Goal: Task Accomplishment & Management: Complete application form

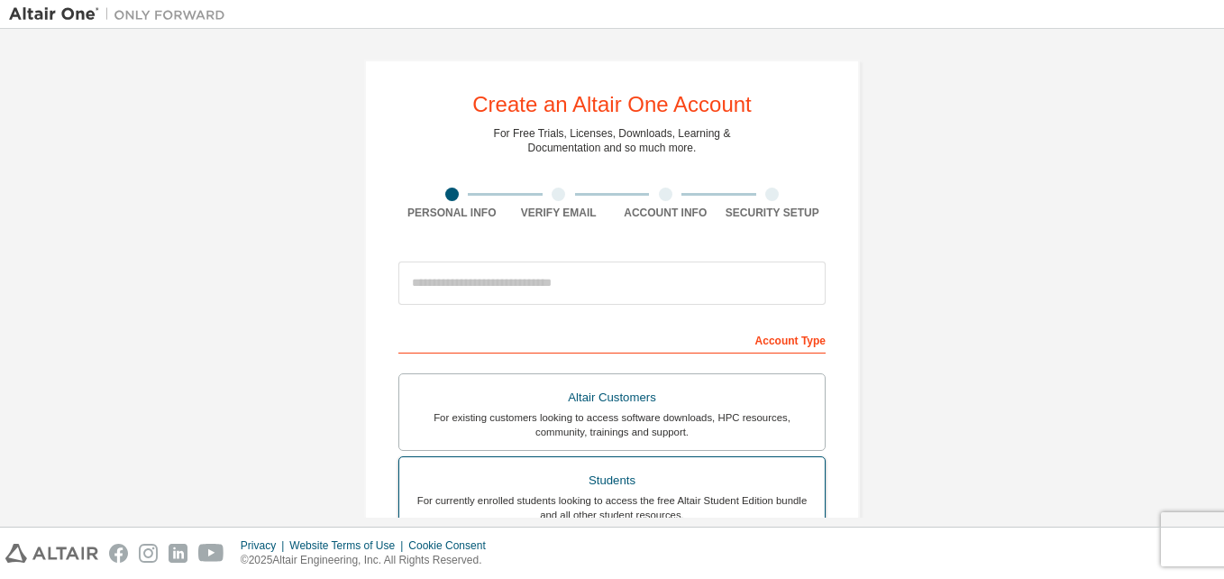
click at [539, 471] on div "Students" at bounding box center [612, 480] width 404 height 25
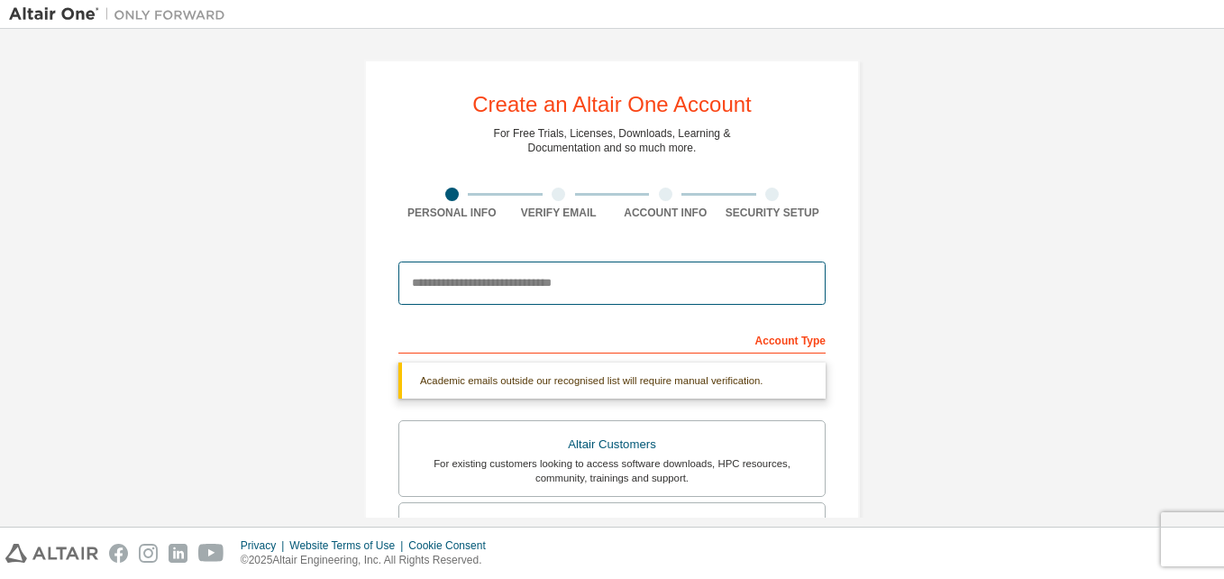
click at [800, 288] on input "email" at bounding box center [611, 282] width 427 height 43
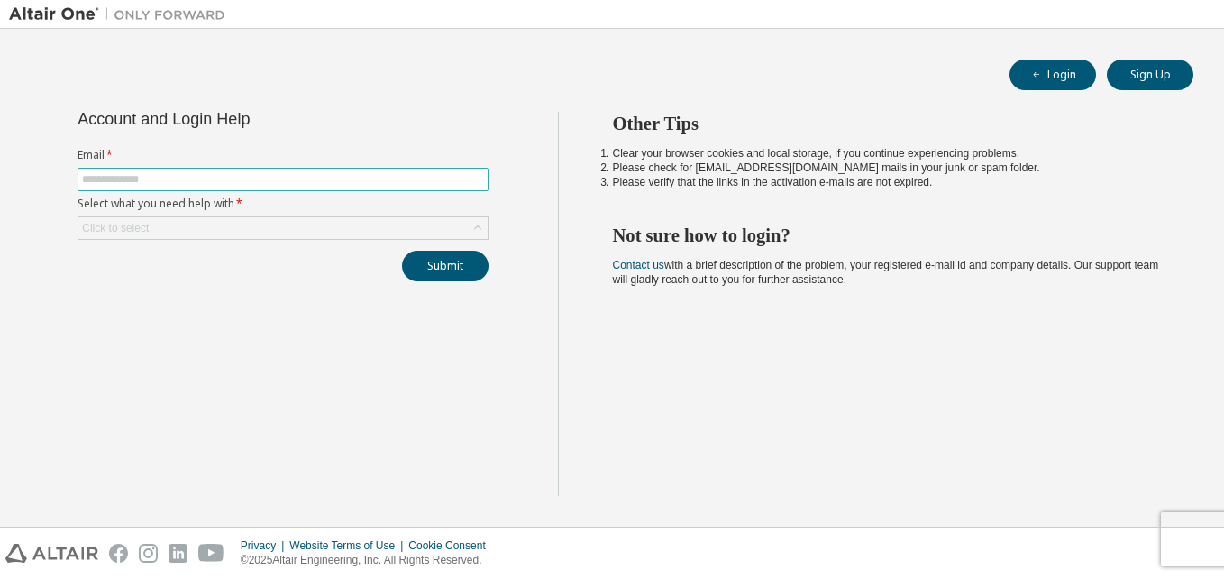
click at [358, 180] on input "text" at bounding box center [283, 179] width 402 height 14
type input "**********"
click at [378, 230] on div "Click to select" at bounding box center [282, 228] width 409 height 22
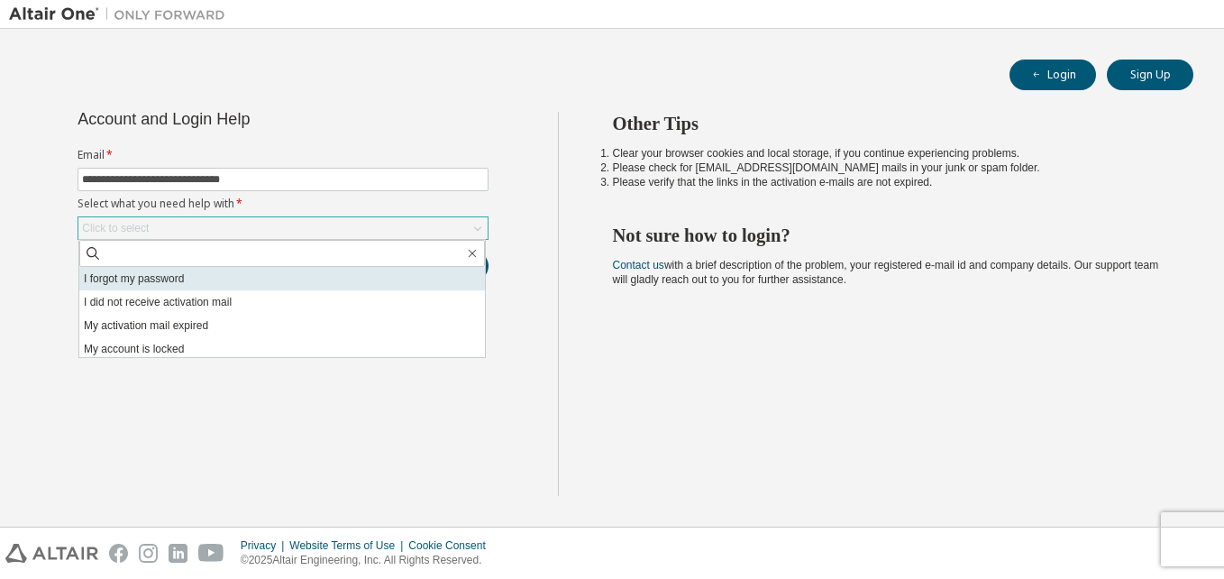
click at [336, 276] on li "I forgot my password" at bounding box center [282, 278] width 406 height 23
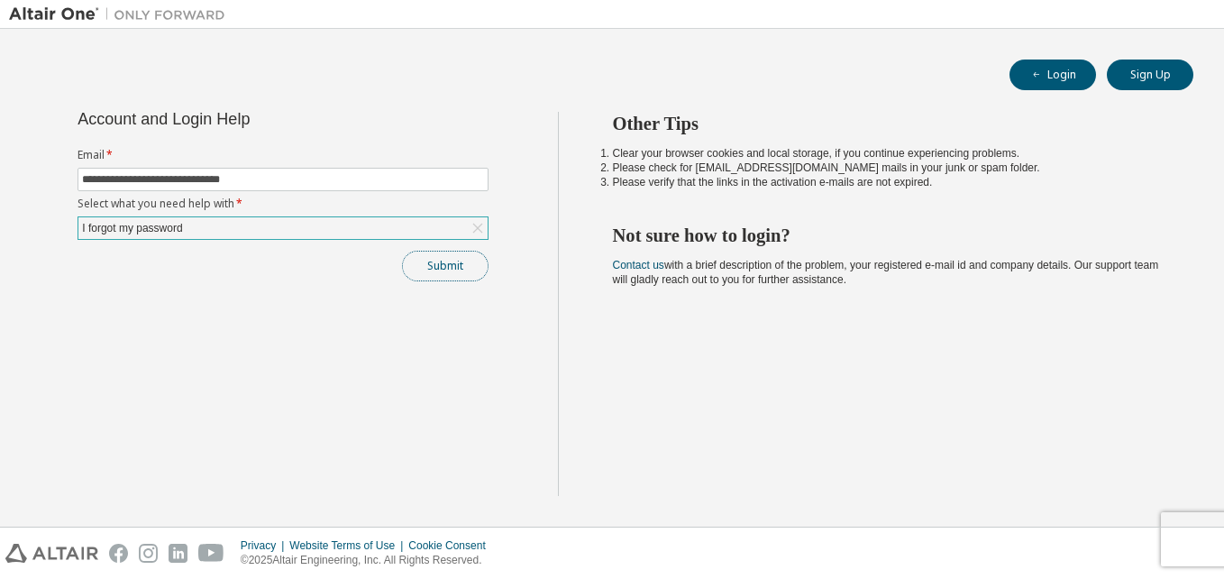
click at [425, 266] on button "Submit" at bounding box center [445, 266] width 87 height 31
click at [420, 264] on button "Submit" at bounding box center [445, 266] width 87 height 31
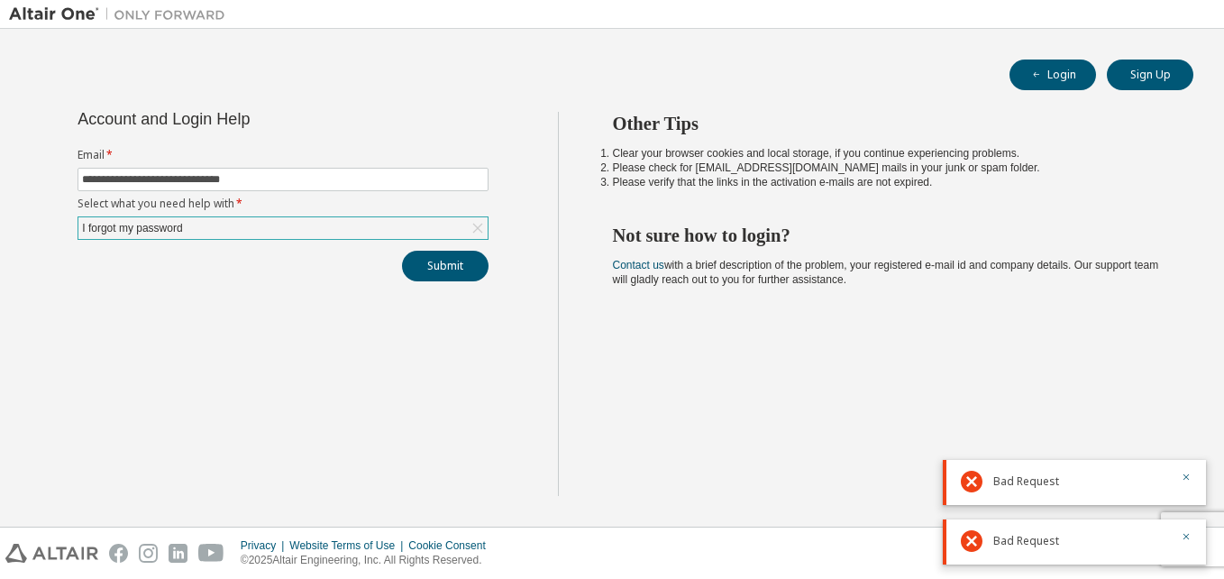
click at [413, 231] on div "I forgot my password" at bounding box center [282, 228] width 409 height 22
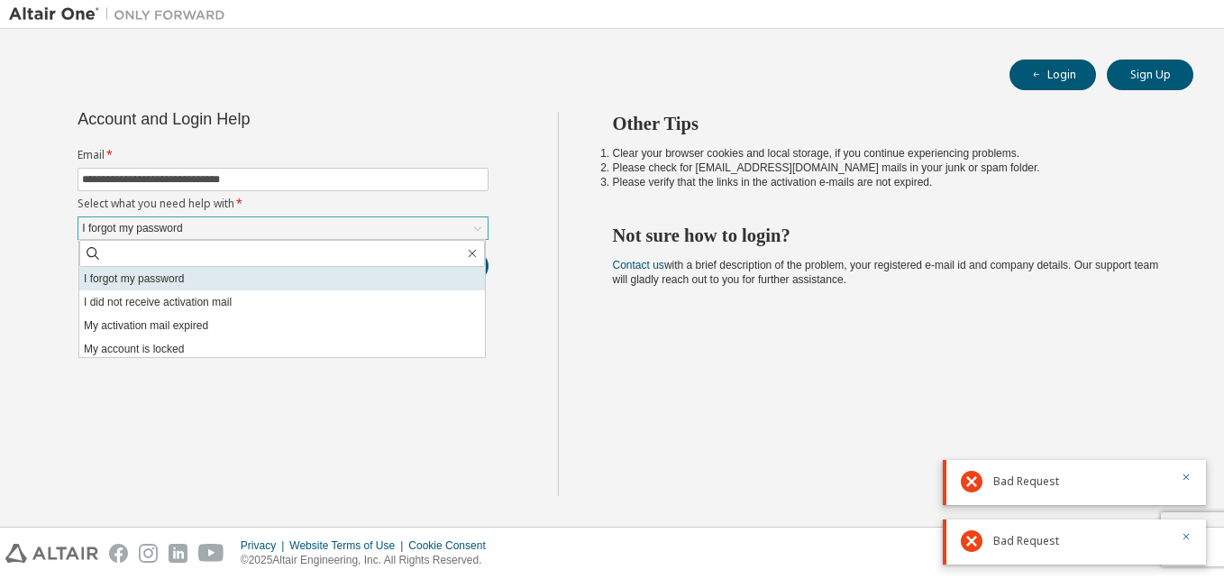
click at [356, 275] on li "I forgot my password" at bounding box center [282, 278] width 406 height 23
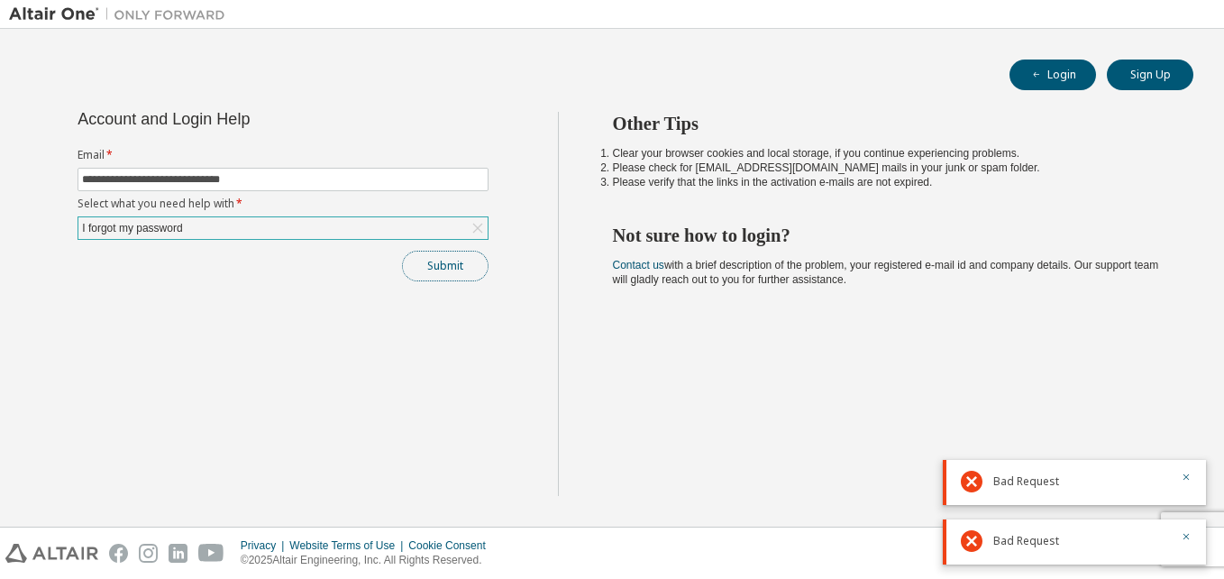
click at [420, 253] on button "Submit" at bounding box center [445, 266] width 87 height 31
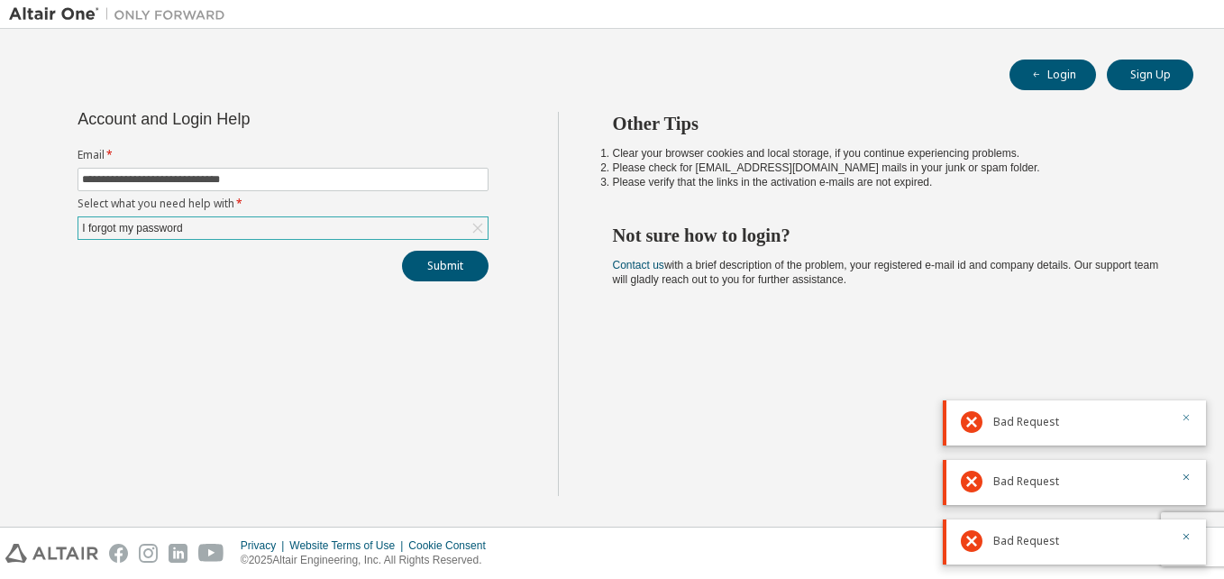
click at [1183, 417] on icon "button" at bounding box center [1186, 417] width 11 height 11
click at [1189, 476] on icon "button" at bounding box center [1186, 476] width 11 height 11
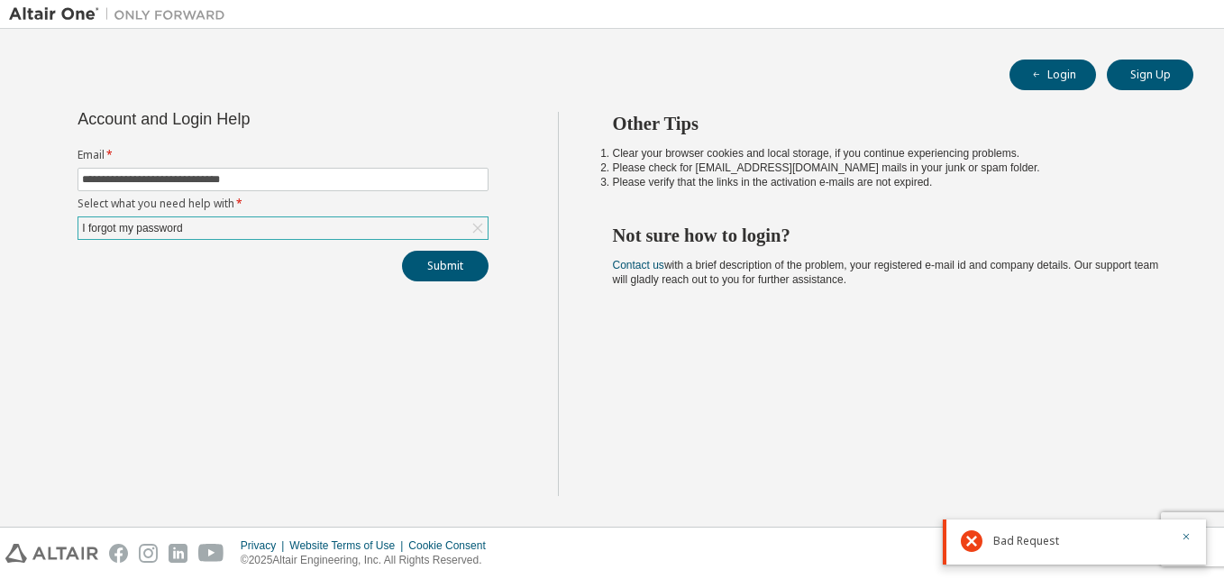
click at [1184, 528] on div "Bad Request" at bounding box center [1074, 541] width 263 height 45
click at [1184, 537] on icon "button" at bounding box center [1186, 536] width 11 height 11
click at [1184, 537] on div "Privacy Website Terms of Use Cookie Consent © 2025 Altair Engineering, Inc. All…" at bounding box center [612, 552] width 1224 height 51
click at [632, 269] on link "Contact us" at bounding box center [638, 265] width 51 height 13
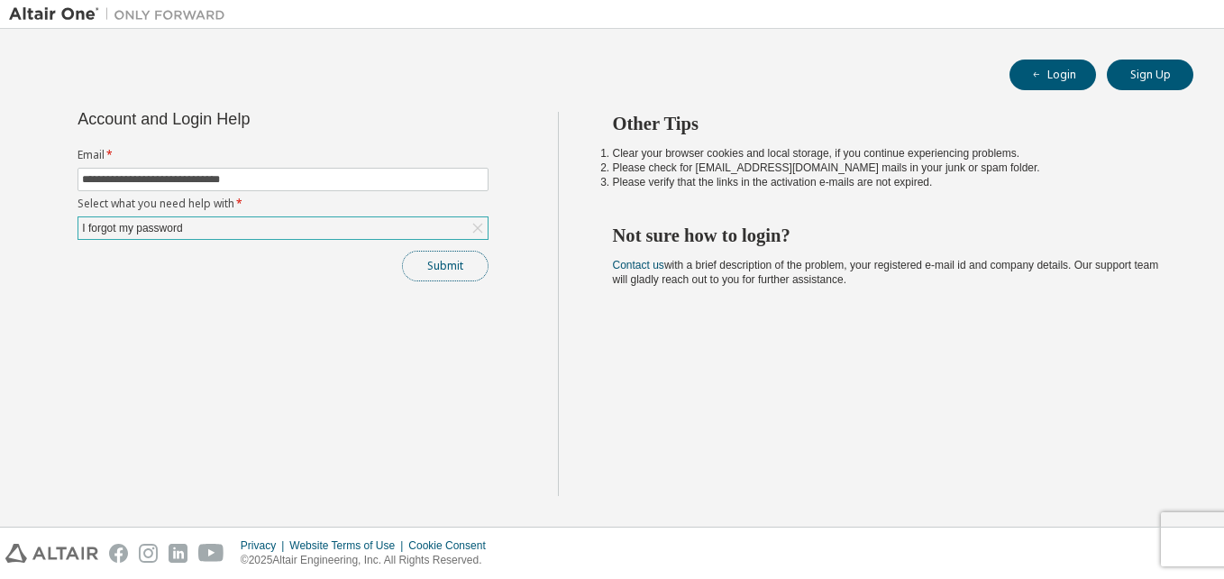
click at [456, 260] on button "Submit" at bounding box center [445, 266] width 87 height 31
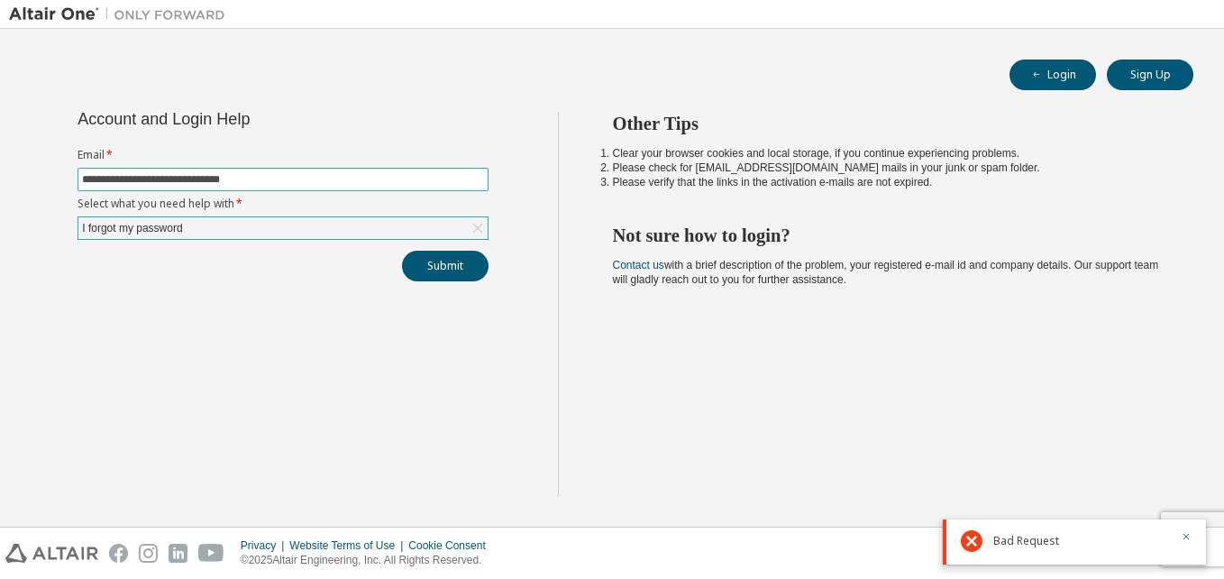
click at [442, 178] on input "**********" at bounding box center [283, 179] width 402 height 14
click at [369, 228] on div "I forgot my password" at bounding box center [282, 228] width 409 height 22
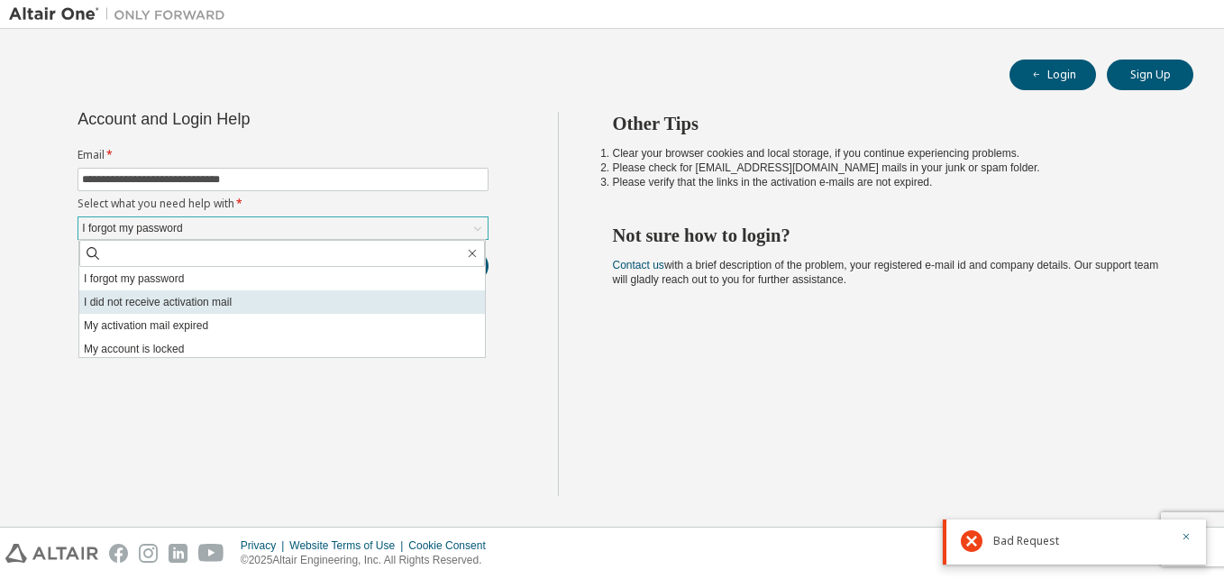
click at [360, 296] on li "I did not receive activation mail" at bounding box center [282, 301] width 406 height 23
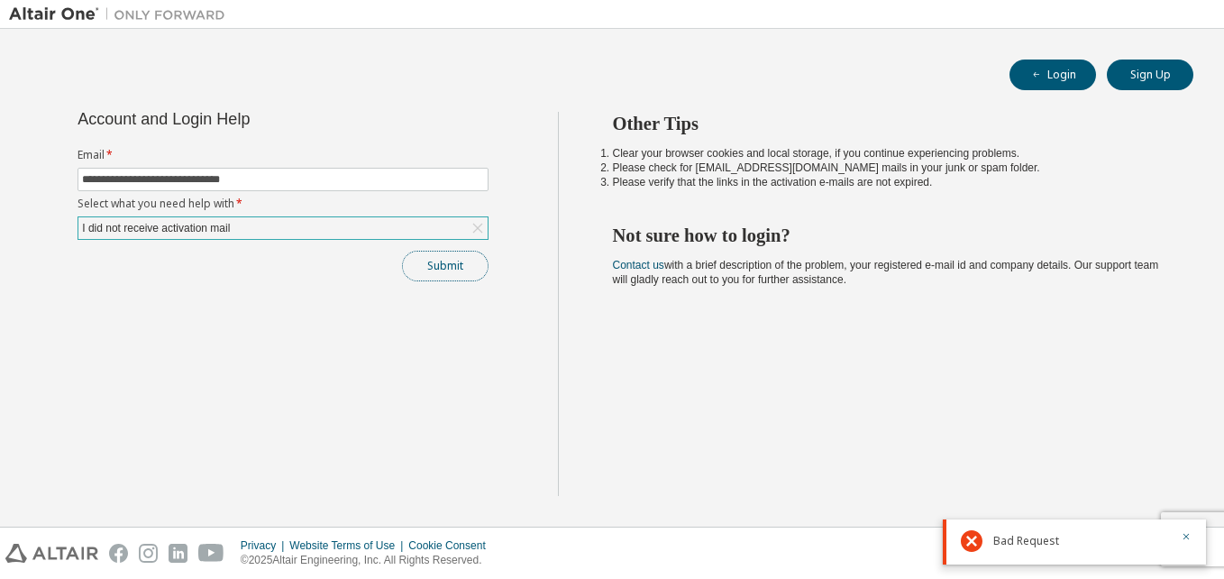
click at [425, 266] on button "Submit" at bounding box center [445, 266] width 87 height 31
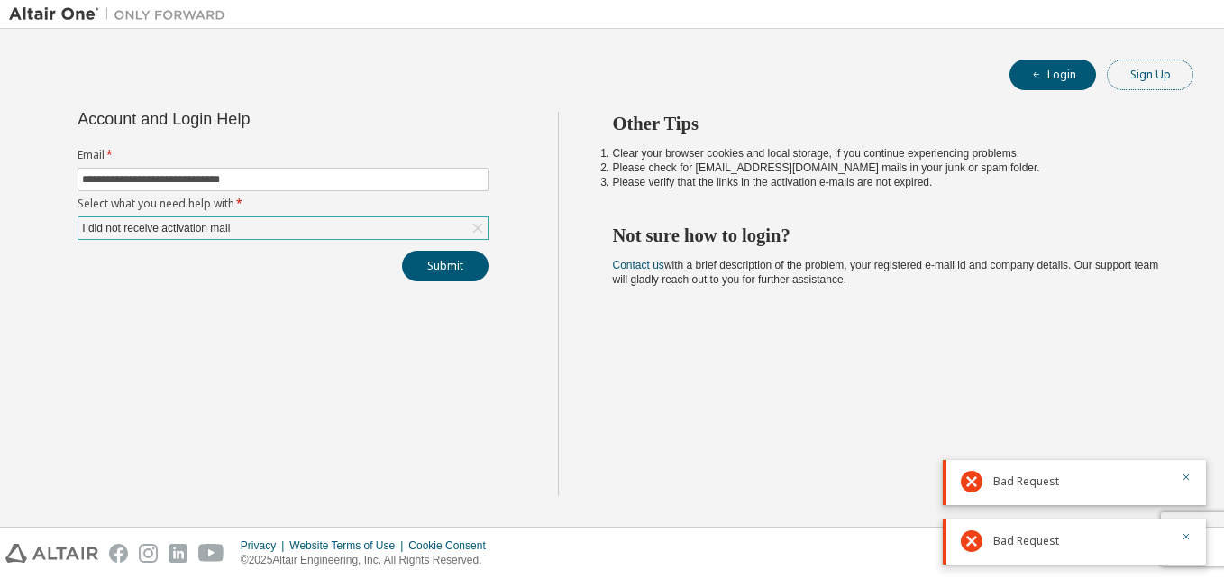
click at [1130, 78] on button "Sign Up" at bounding box center [1150, 74] width 87 height 31
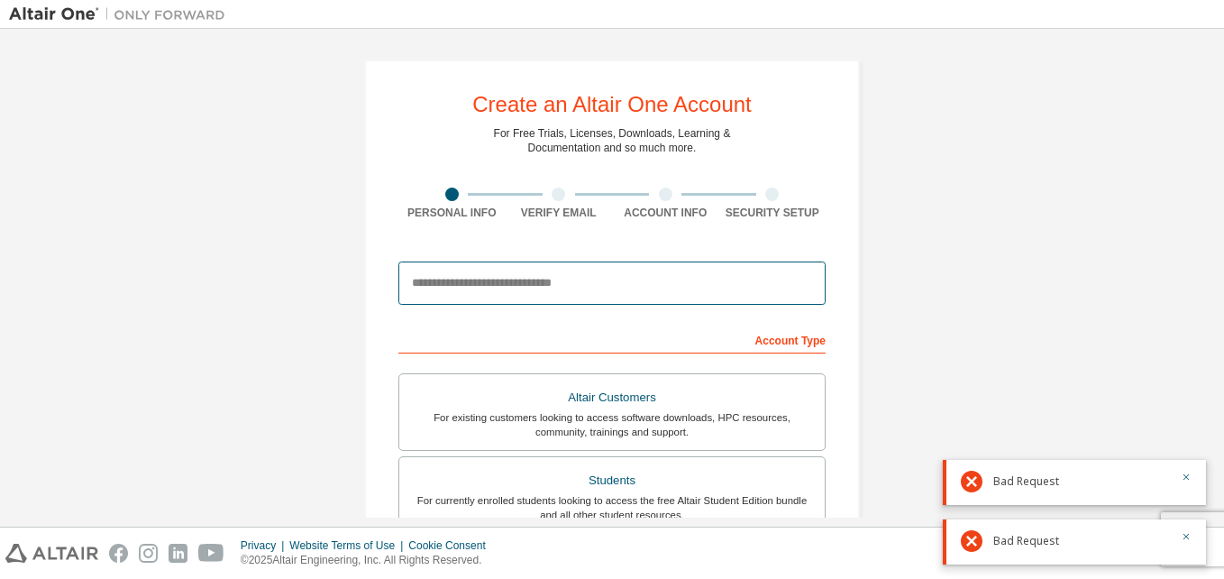
click at [595, 300] on input "email" at bounding box center [611, 282] width 427 height 43
type input "**********"
click at [598, 281] on input "**********" at bounding box center [611, 282] width 427 height 43
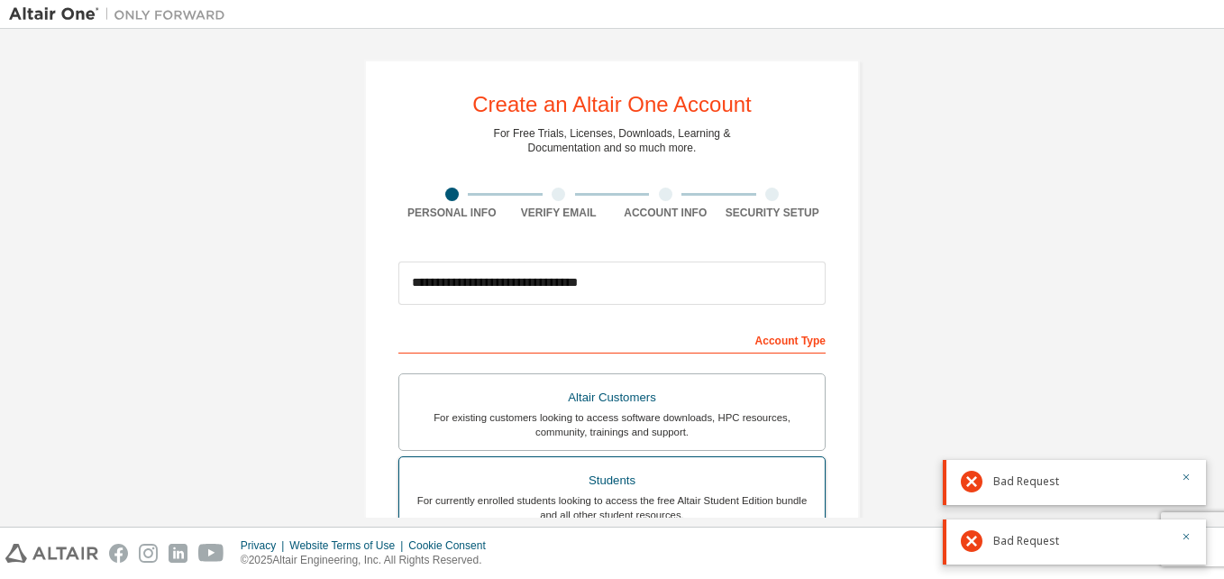
click at [670, 469] on div "Students" at bounding box center [612, 480] width 404 height 25
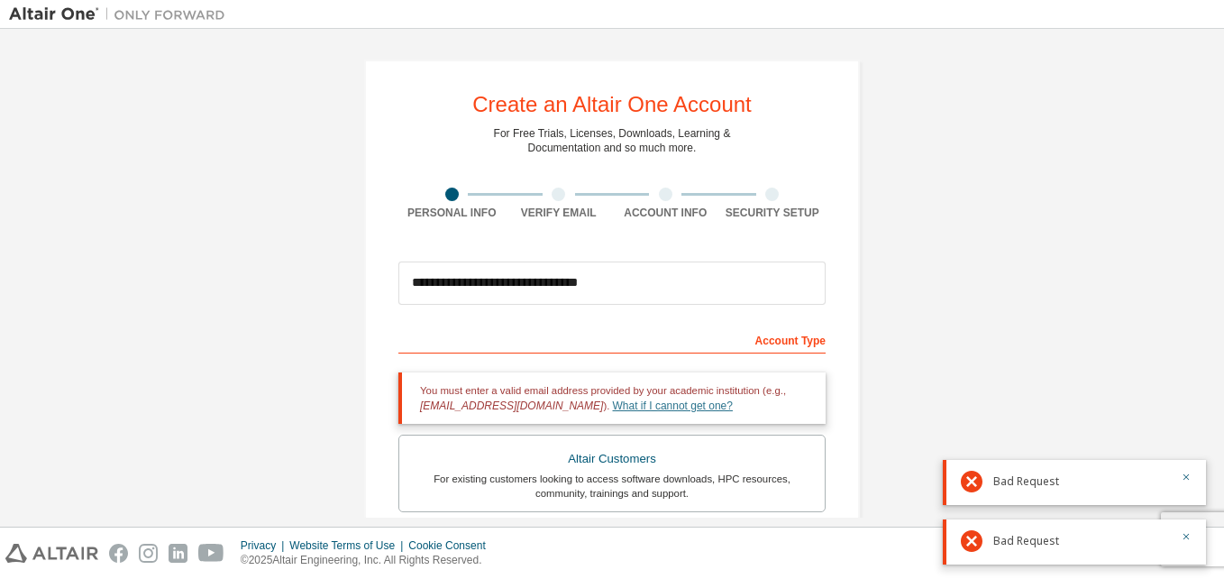
click at [629, 409] on link "What if I cannot get one?" at bounding box center [673, 405] width 120 height 13
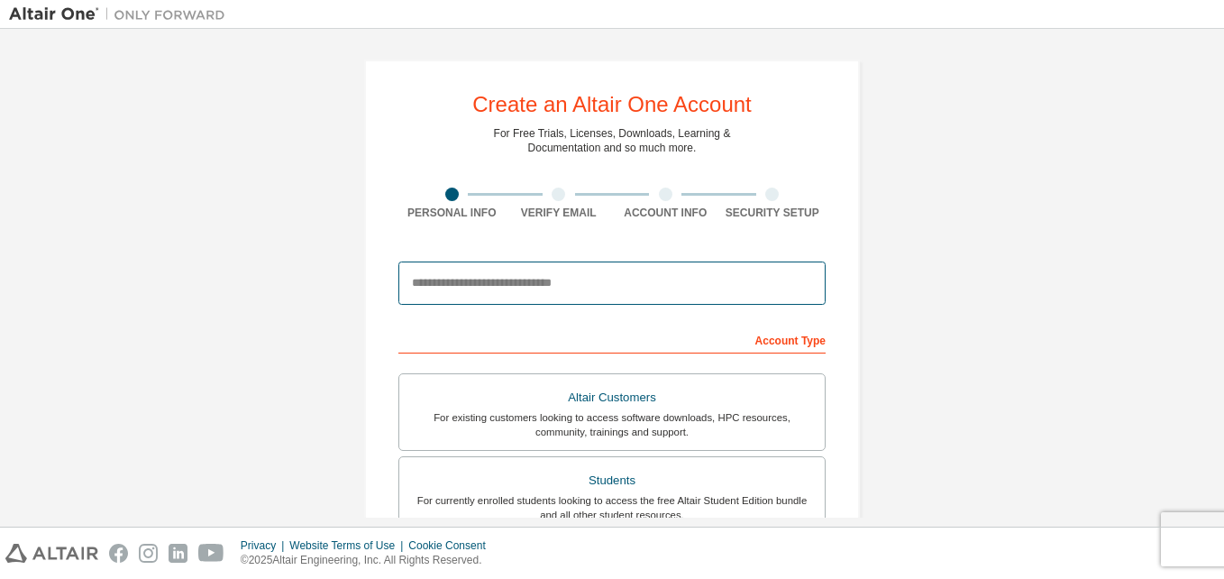
click at [521, 282] on input "email" at bounding box center [611, 282] width 427 height 43
type input "**********"
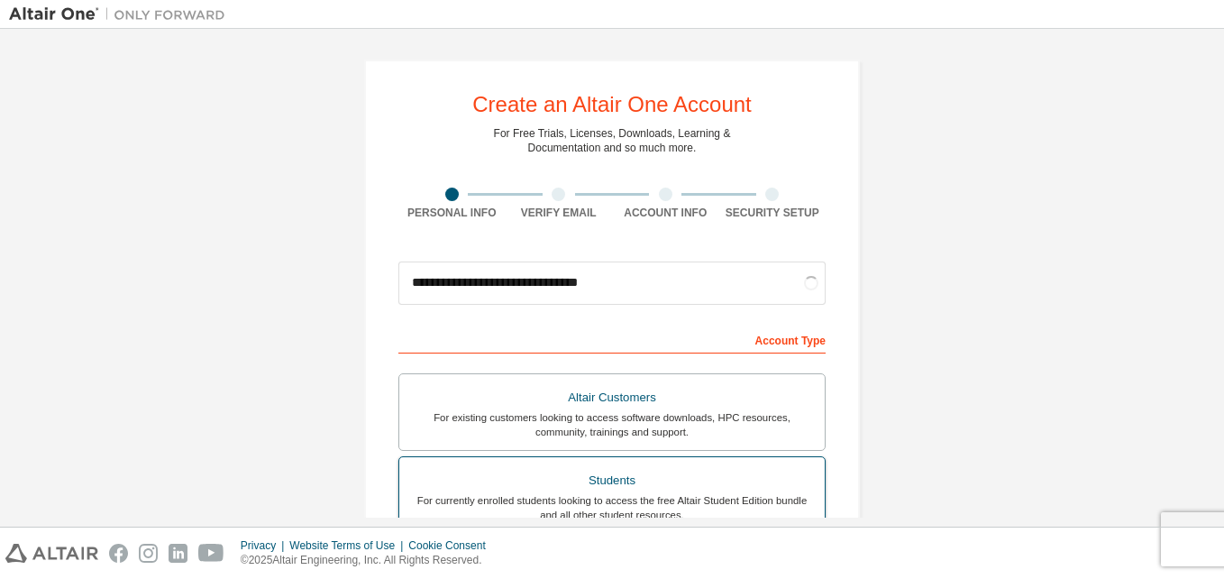
click at [602, 484] on div "Students" at bounding box center [612, 480] width 404 height 25
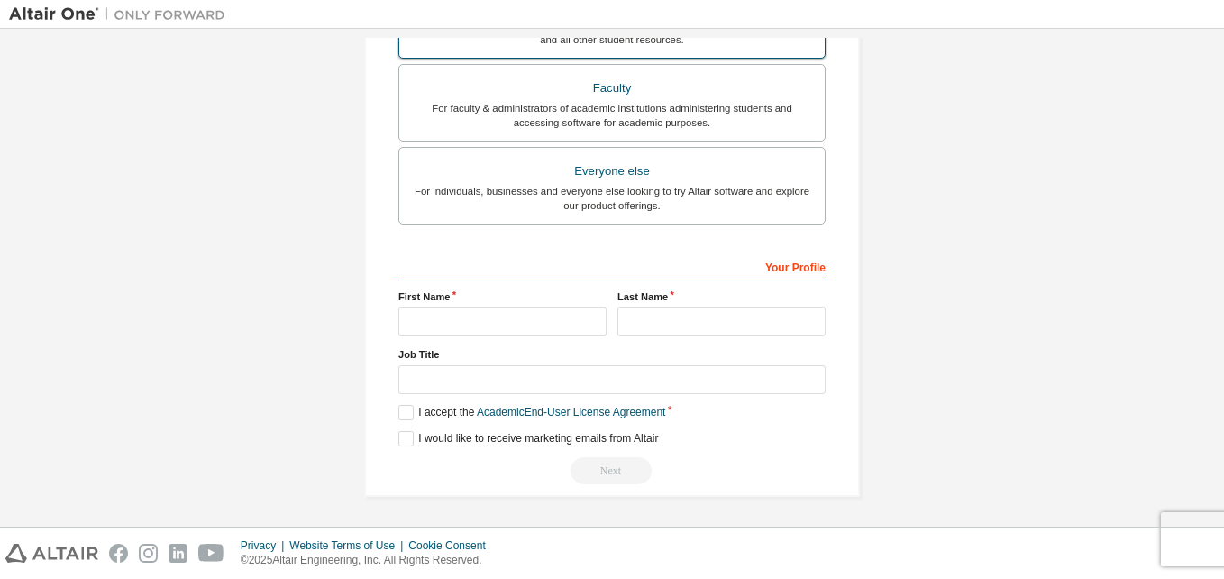
scroll to position [537, 0]
click at [406, 411] on label "I accept the Academic End-User License Agreement" at bounding box center [531, 411] width 267 height 15
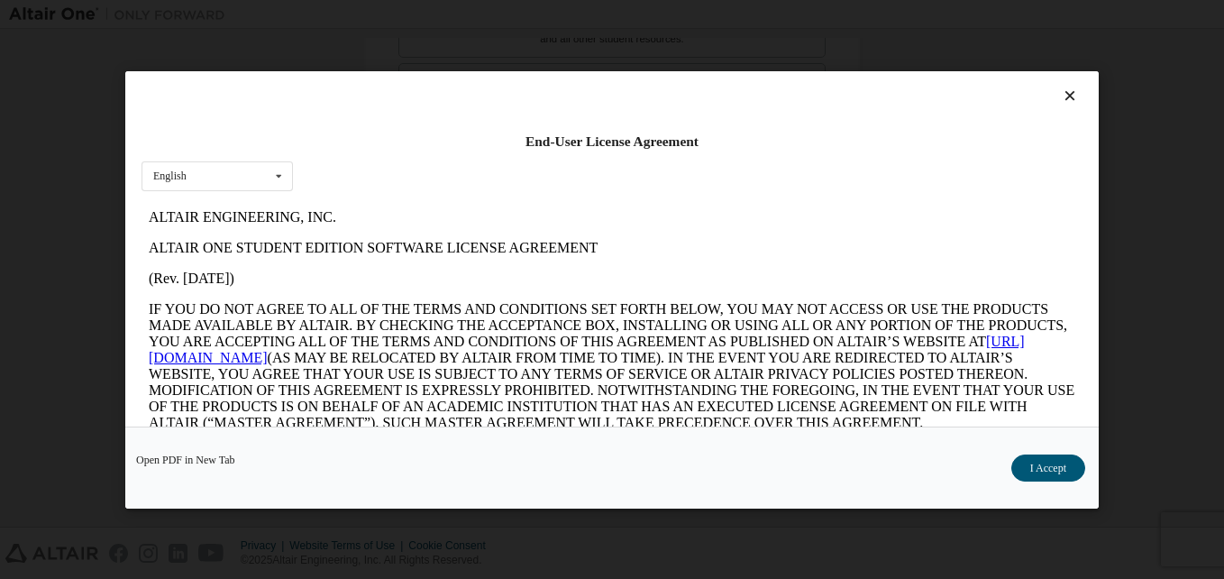
scroll to position [0, 0]
click at [1023, 466] on button "I Accept" at bounding box center [1048, 466] width 74 height 27
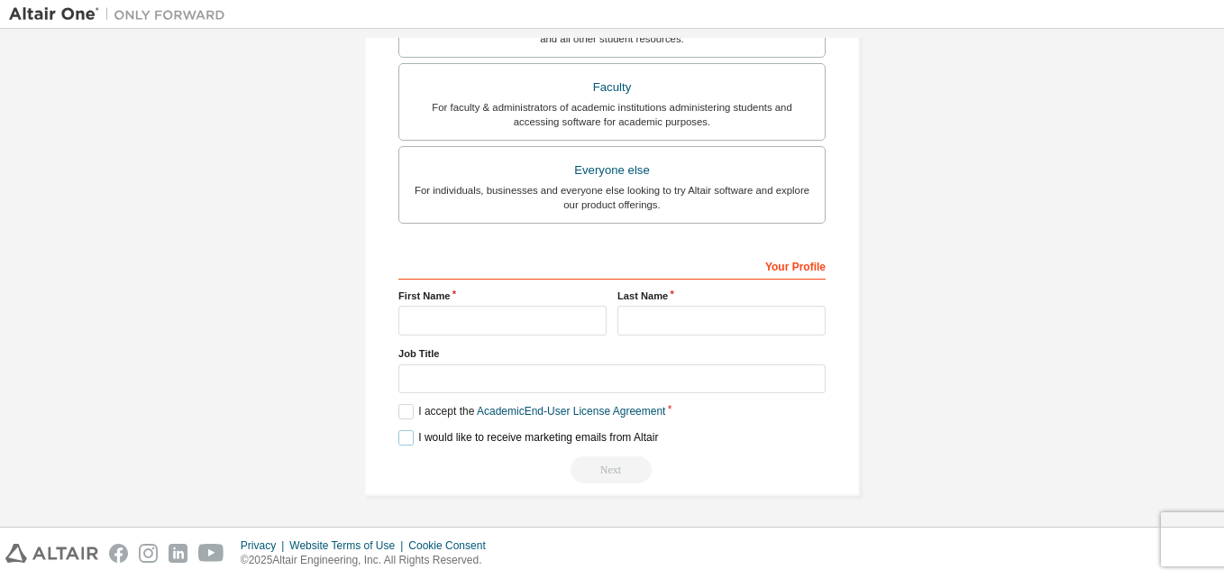
click at [402, 434] on label "I would like to receive marketing emails from Altair" at bounding box center [528, 437] width 260 height 15
click at [498, 318] on input "text" at bounding box center [502, 321] width 208 height 30
type input "*"
type input "*******"
click at [627, 332] on input "text" at bounding box center [721, 321] width 208 height 30
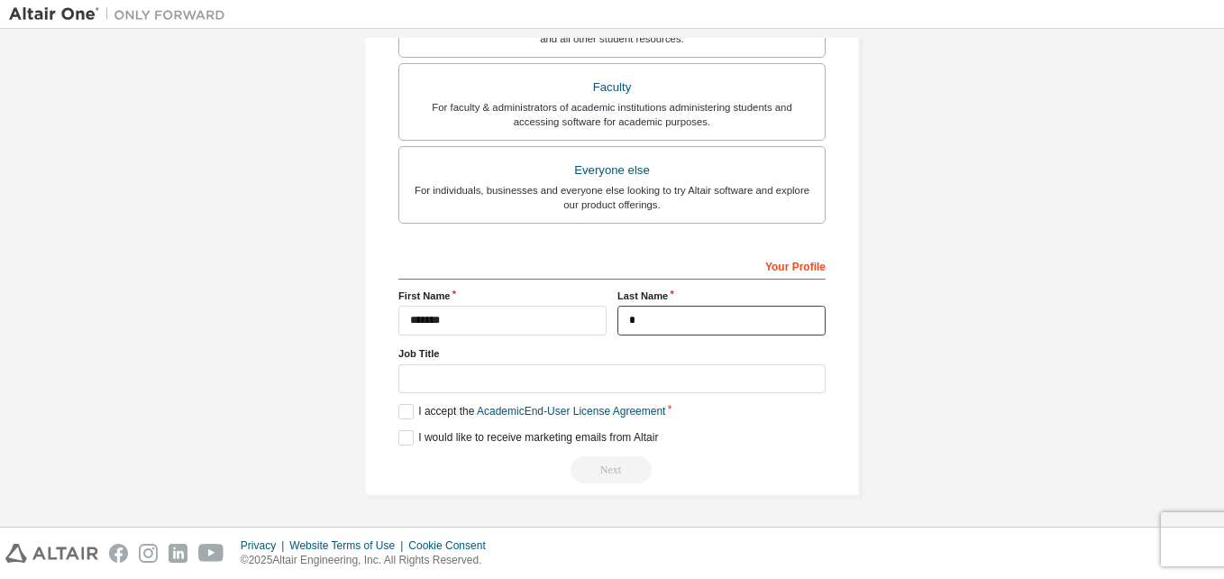
type input "*"
click at [689, 406] on div "I accept the Academic End-User License Agreement" at bounding box center [611, 411] width 427 height 15
click at [622, 468] on div "Next" at bounding box center [611, 469] width 427 height 27
click at [606, 467] on div "Next" at bounding box center [611, 469] width 427 height 27
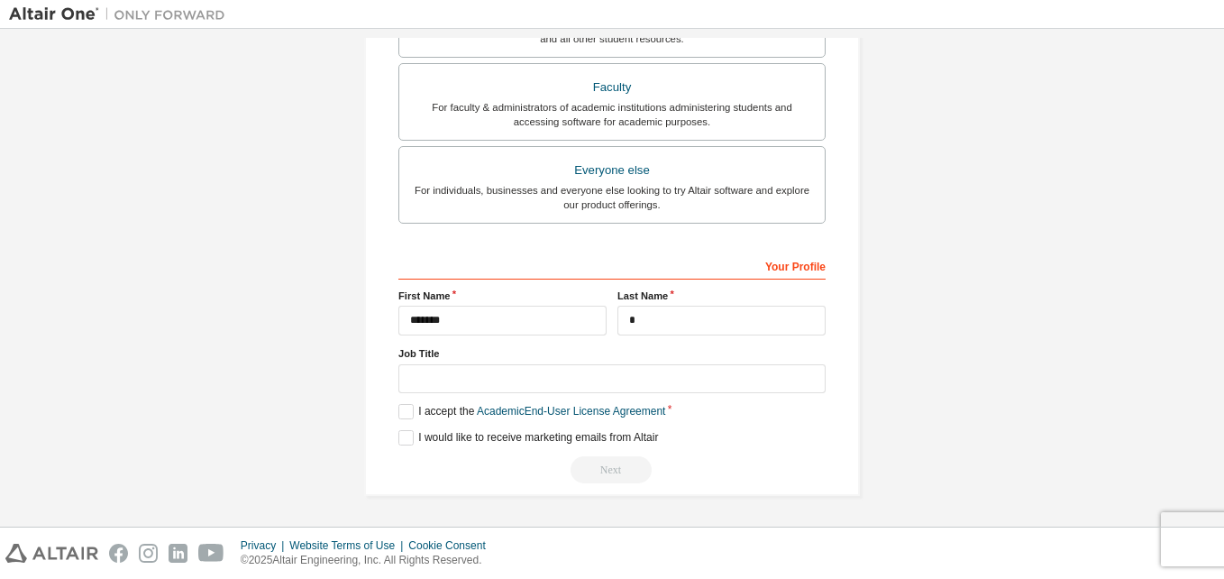
click at [606, 467] on div "Next" at bounding box center [611, 469] width 427 height 27
drag, startPoint x: 606, startPoint y: 467, endPoint x: 566, endPoint y: 500, distance: 51.8
click at [566, 500] on div "**********" at bounding box center [612, 10] width 539 height 1016
click at [407, 412] on label "I accept the Academic End-User License Agreement" at bounding box center [531, 411] width 267 height 15
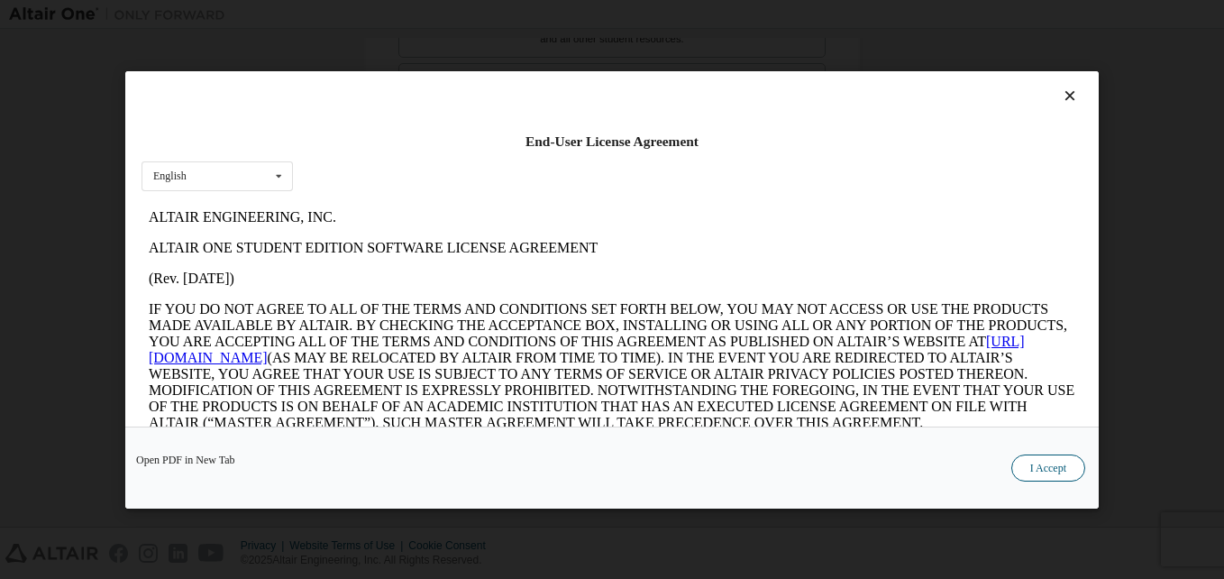
click at [1054, 470] on button "I Accept" at bounding box center [1048, 466] width 74 height 27
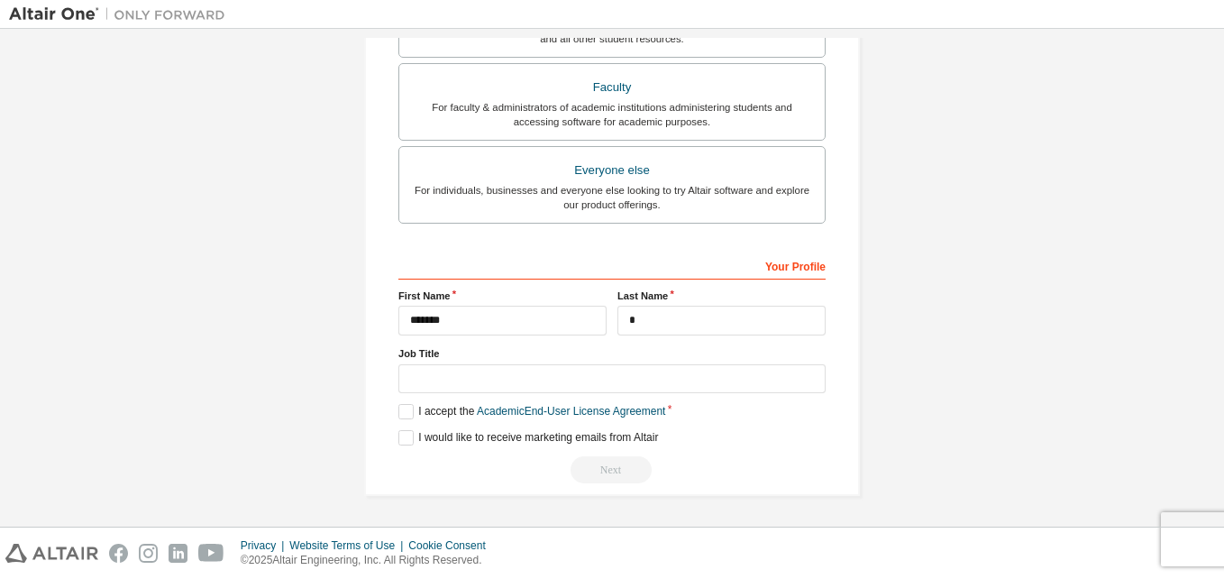
scroll to position [118, 0]
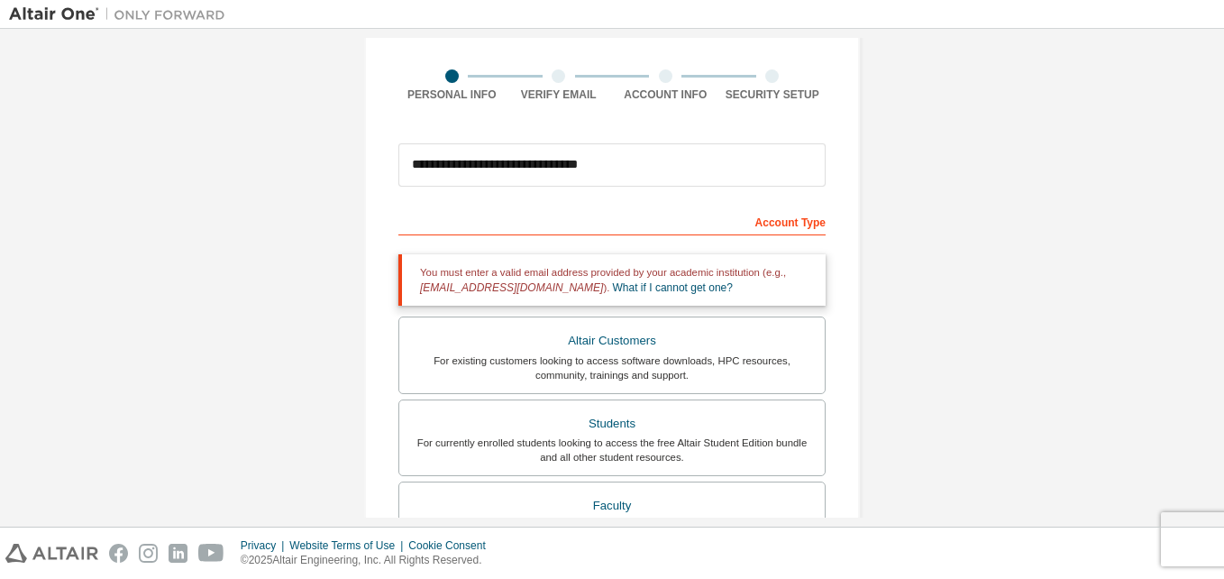
click at [763, 223] on div "Account Type" at bounding box center [611, 220] width 427 height 29
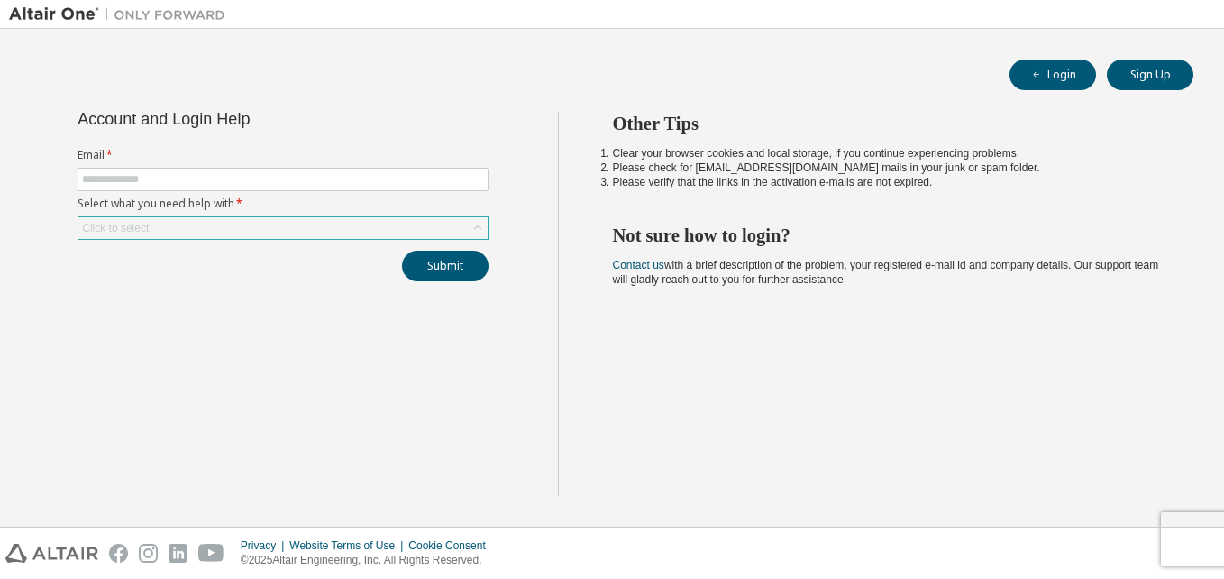
click at [462, 229] on div "Click to select" at bounding box center [282, 228] width 409 height 22
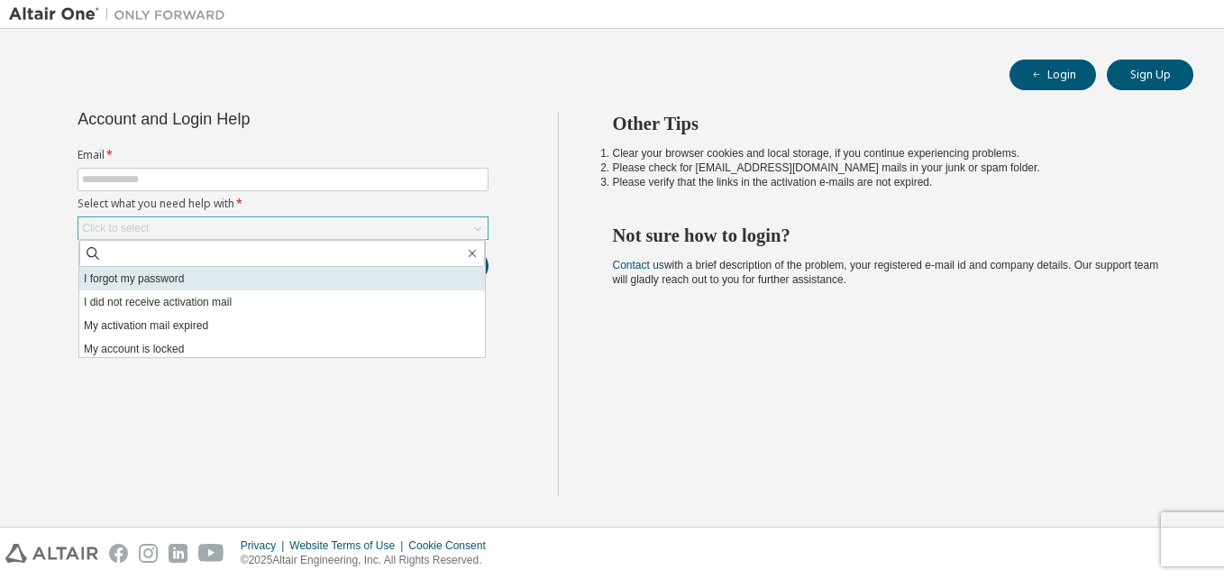
click at [401, 277] on li "I forgot my password" at bounding box center [282, 278] width 406 height 23
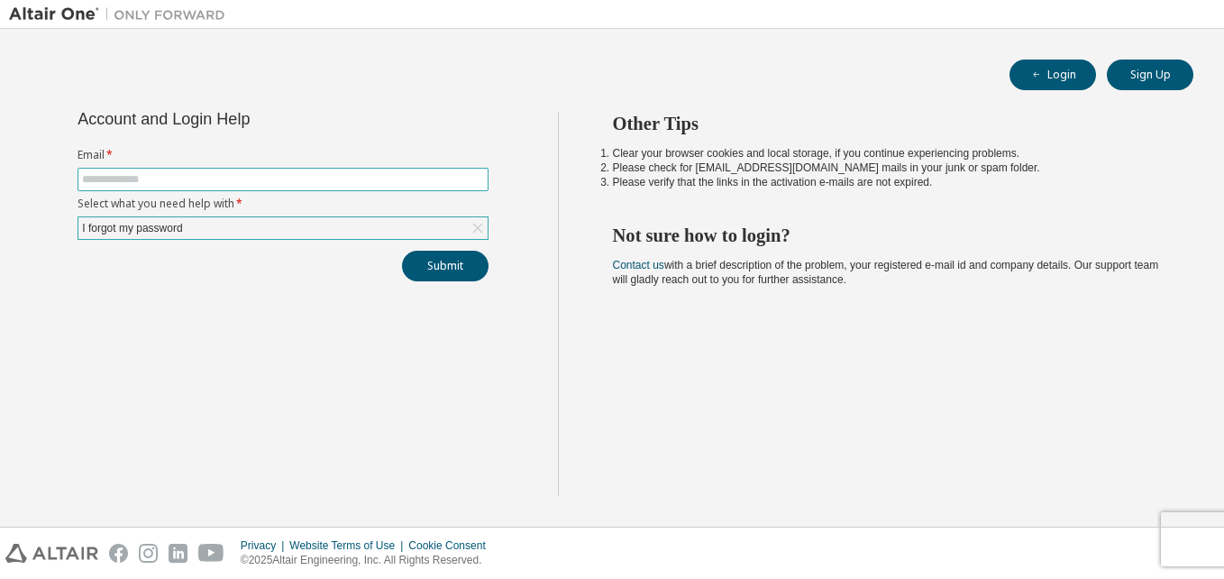
click at [367, 172] on input "text" at bounding box center [283, 179] width 402 height 14
type input "**********"
click at [421, 265] on button "Submit" at bounding box center [445, 266] width 87 height 31
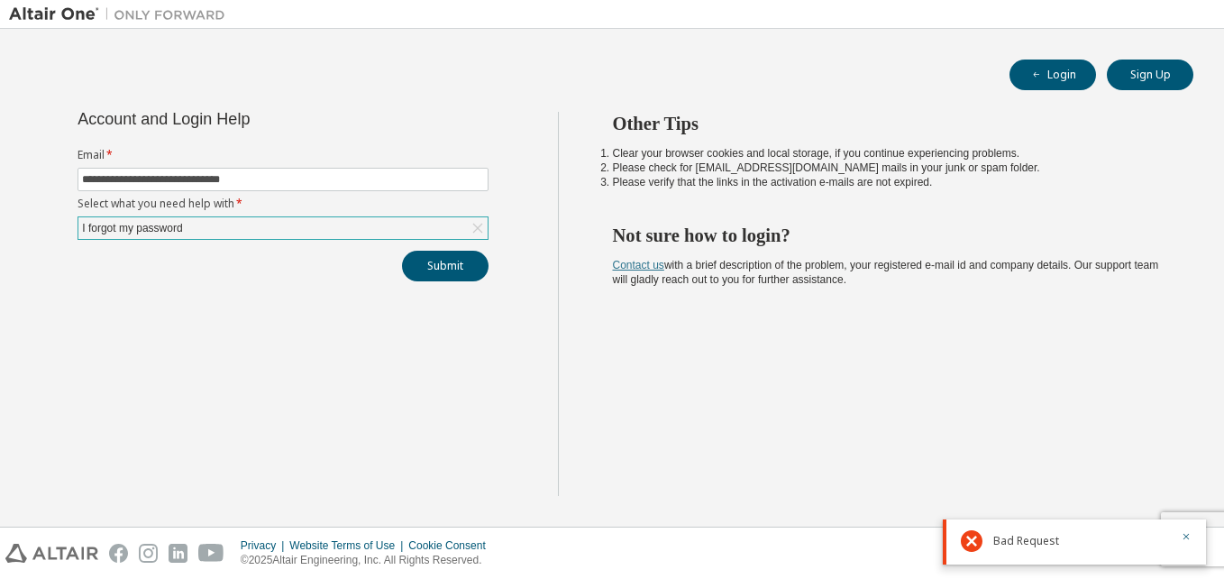
click at [635, 268] on link "Contact us" at bounding box center [638, 265] width 51 height 13
click at [1016, 79] on button "Login" at bounding box center [1053, 74] width 87 height 31
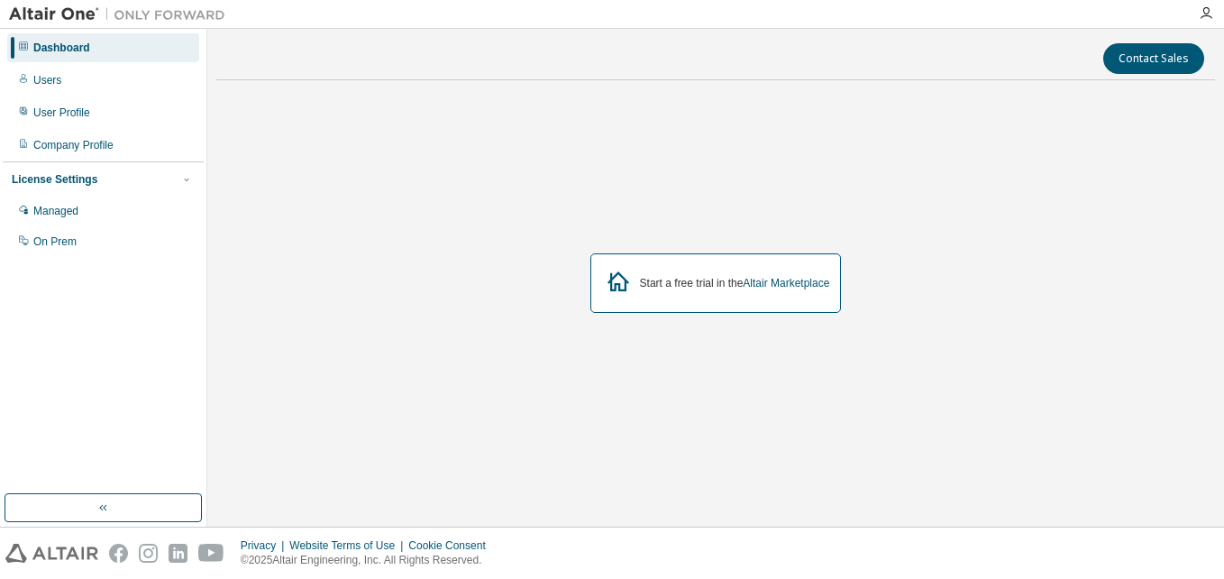
click at [668, 285] on div "Start a free trial in the Altair Marketplace" at bounding box center [735, 283] width 190 height 14
click at [766, 283] on link "Altair Marketplace" at bounding box center [786, 283] width 87 height 13
